Goal: Navigation & Orientation: Find specific page/section

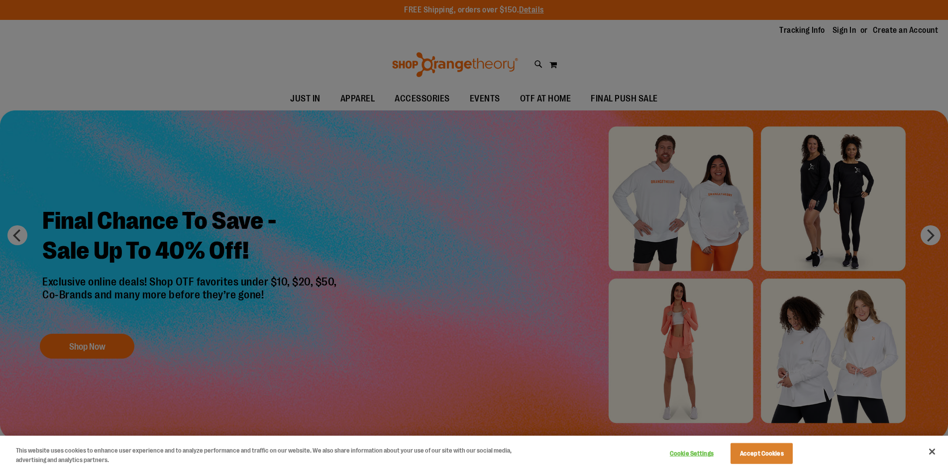
click at [557, 103] on div at bounding box center [474, 235] width 948 height 470
click at [777, 451] on button "Accept Cookies" at bounding box center [761, 453] width 62 height 21
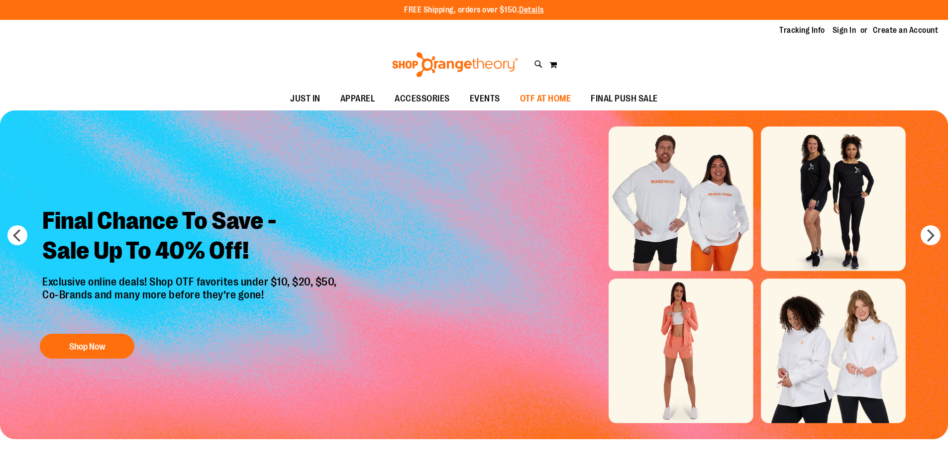
click at [569, 103] on span "OTF AT HOME" at bounding box center [545, 99] width 51 height 22
